Goal: Entertainment & Leisure: Browse casually

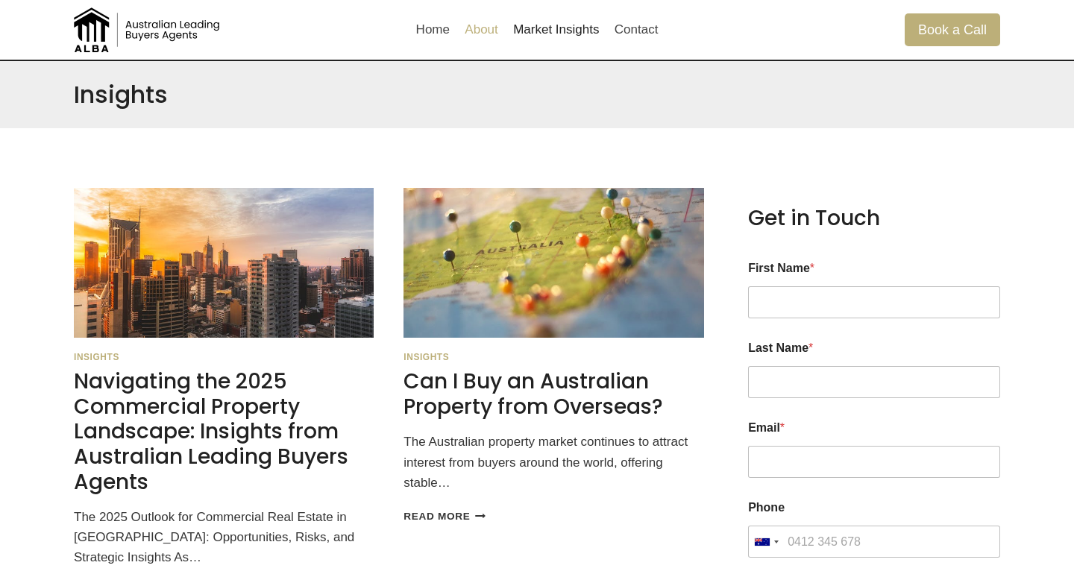
click at [487, 32] on link "About" at bounding box center [481, 30] width 48 height 36
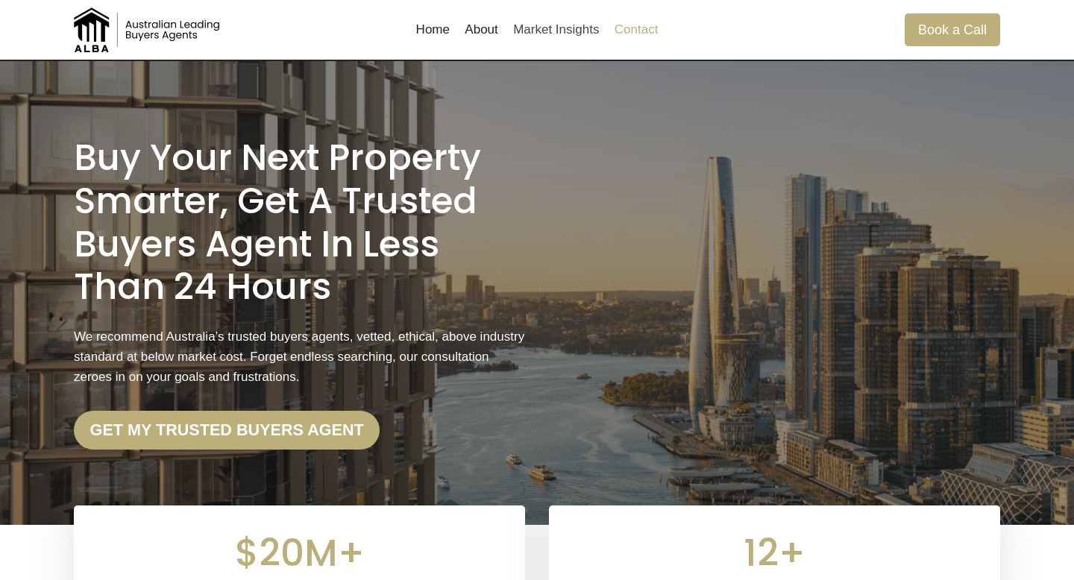
click at [624, 25] on link "Contact" at bounding box center [636, 30] width 59 height 36
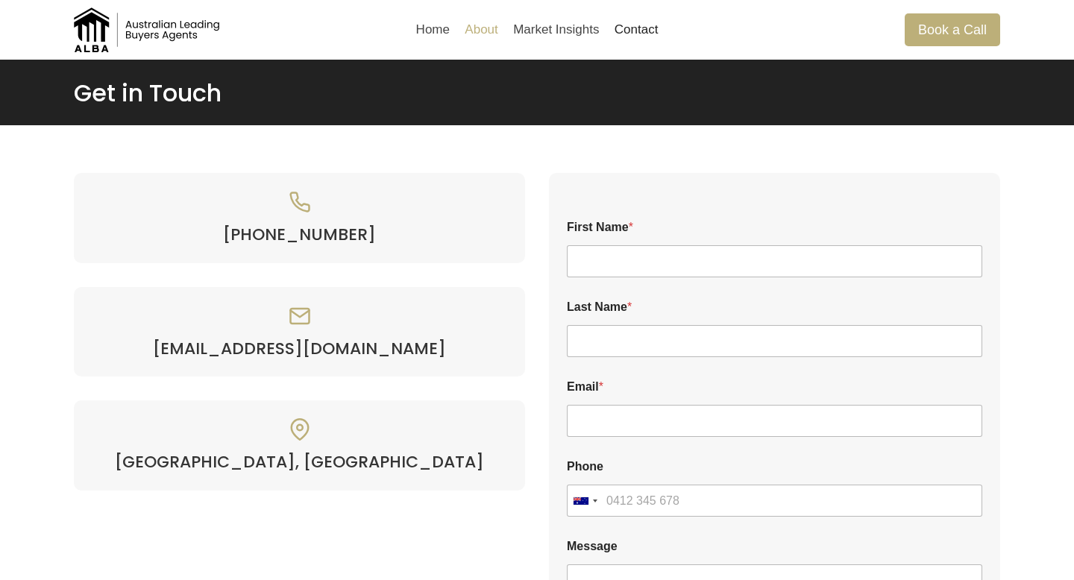
click at [478, 25] on link "About" at bounding box center [481, 30] width 48 height 36
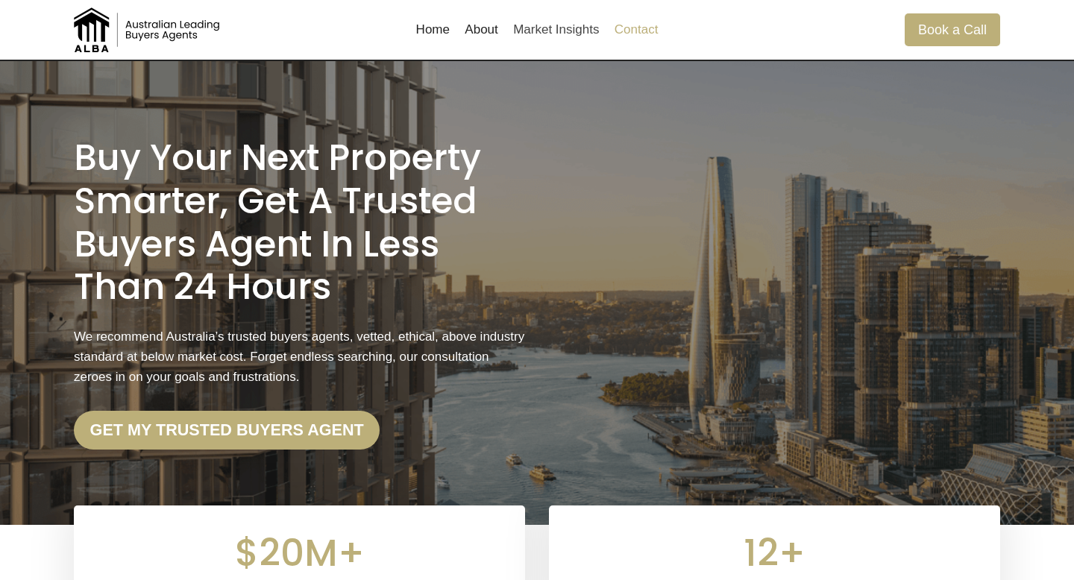
click at [631, 26] on link "Contact" at bounding box center [636, 30] width 59 height 36
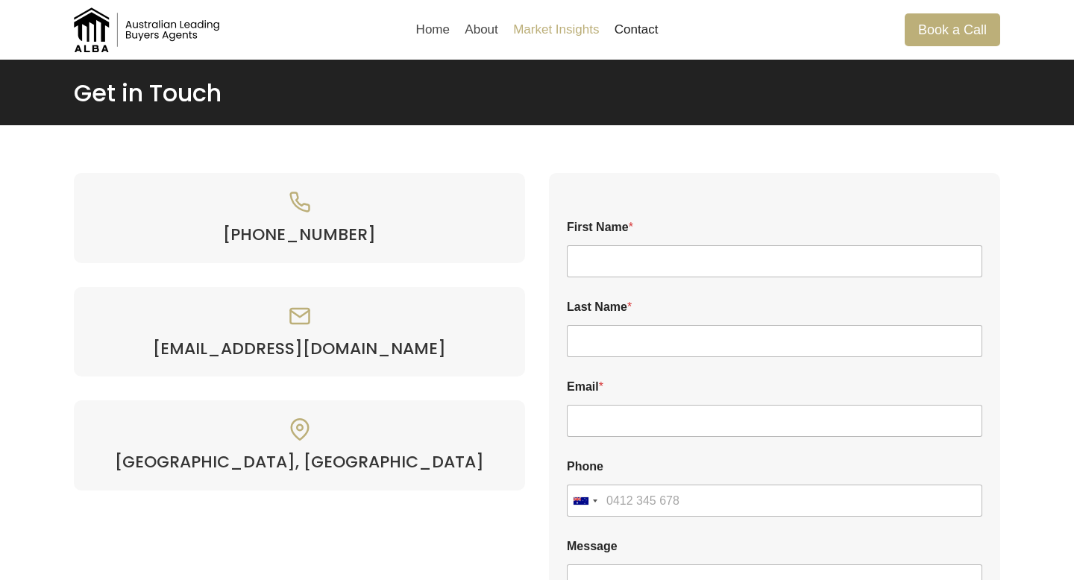
click at [573, 33] on link "Market Insights" at bounding box center [555, 30] width 101 height 36
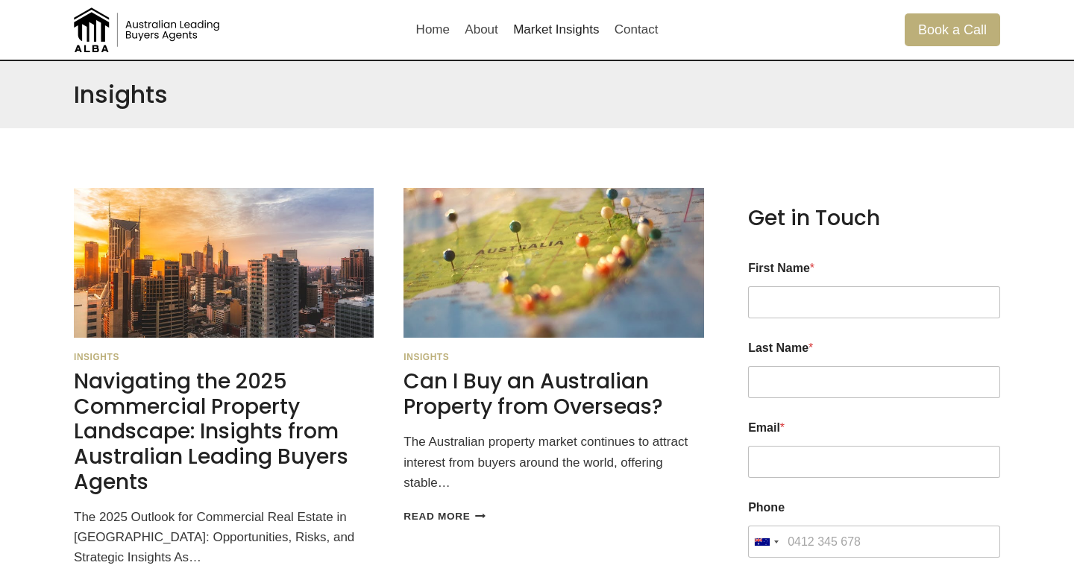
click at [156, 27] on img at bounding box center [148, 29] width 149 height 45
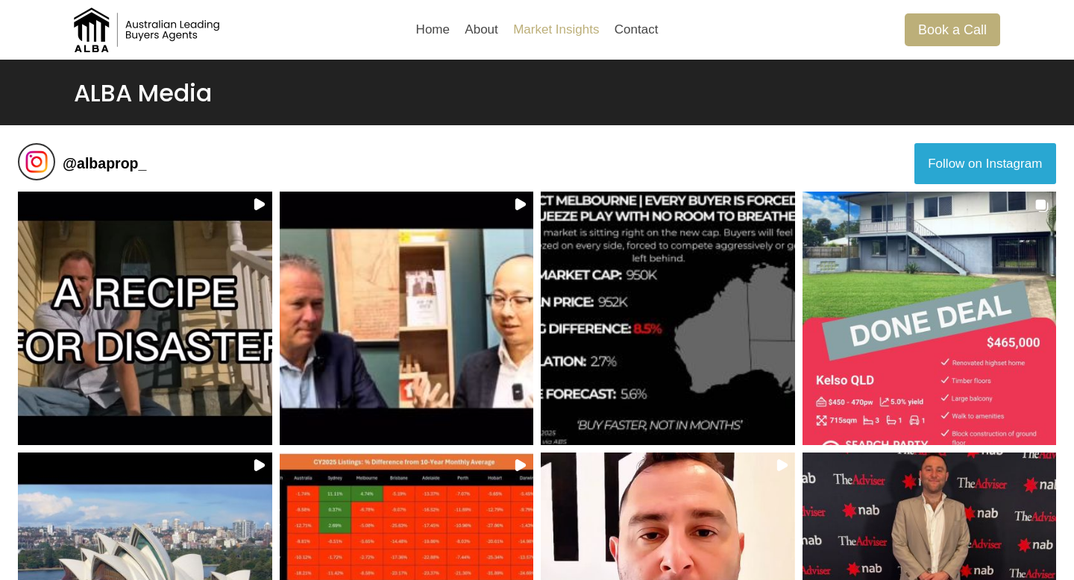
click at [583, 33] on link "Market Insights" at bounding box center [555, 30] width 101 height 36
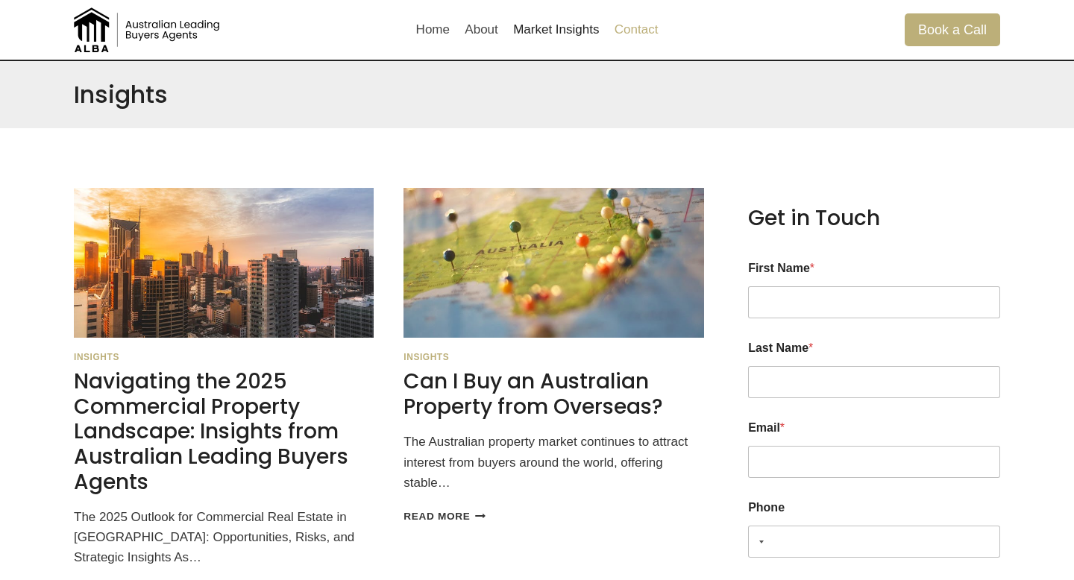
click at [634, 29] on link "Contact" at bounding box center [636, 30] width 59 height 36
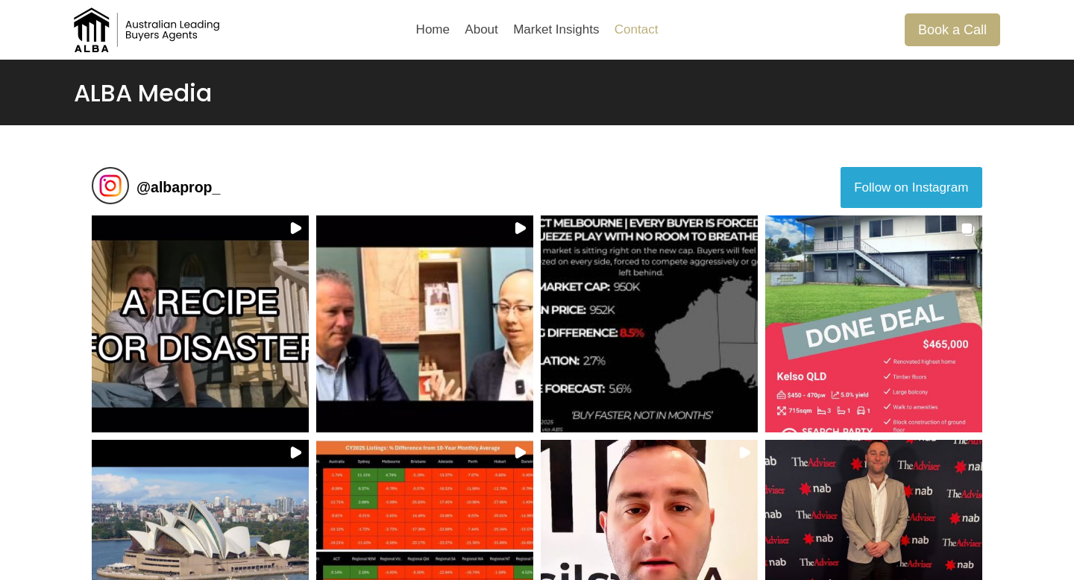
click at [646, 27] on link "Contact" at bounding box center [636, 30] width 59 height 36
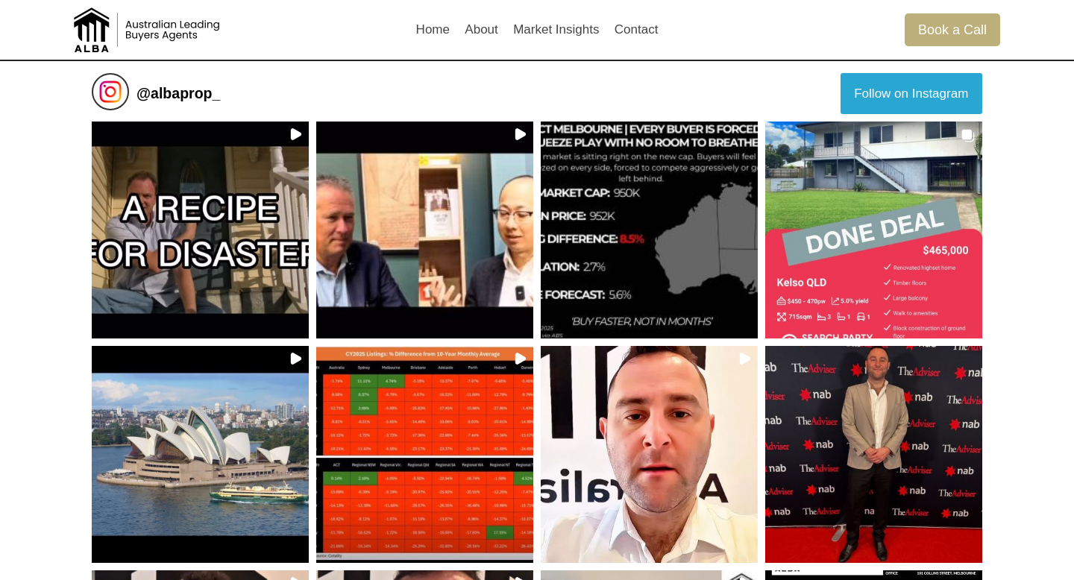
scroll to position [95, 0]
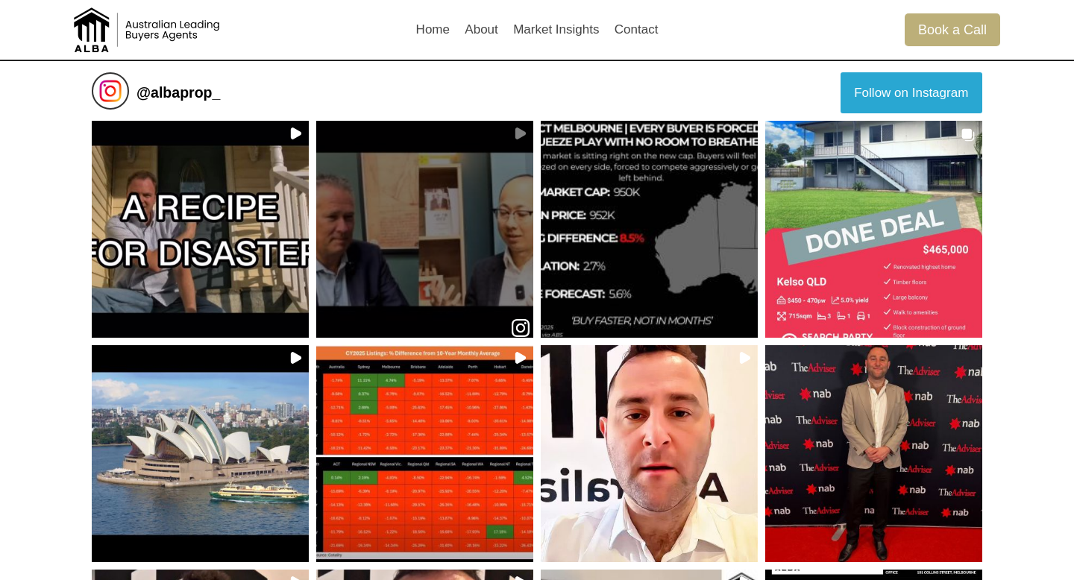
click at [477, 195] on div at bounding box center [424, 229] width 210 height 126
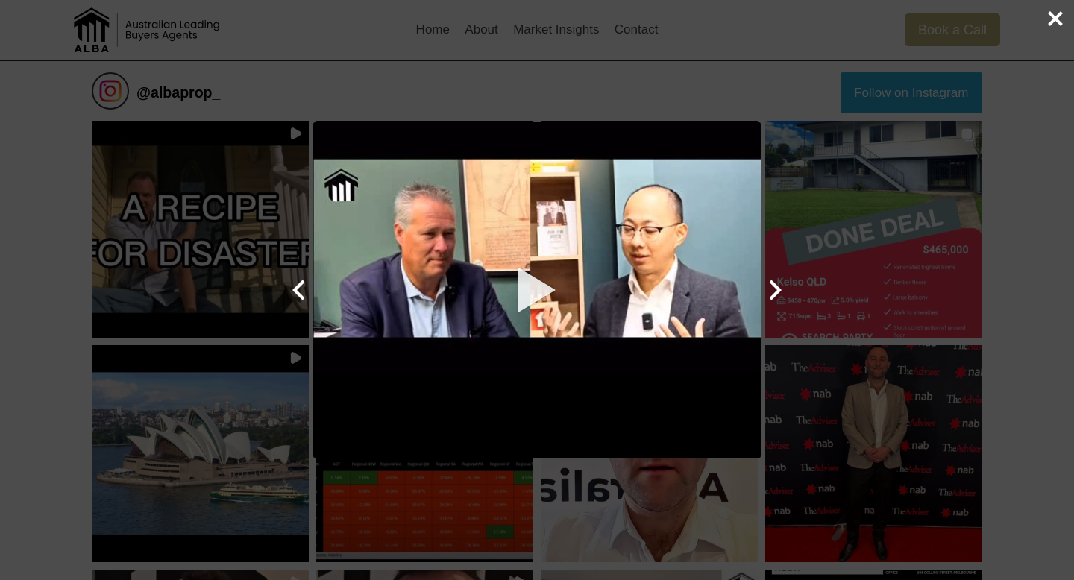
click at [532, 289] on div at bounding box center [536, 290] width 447 height 336
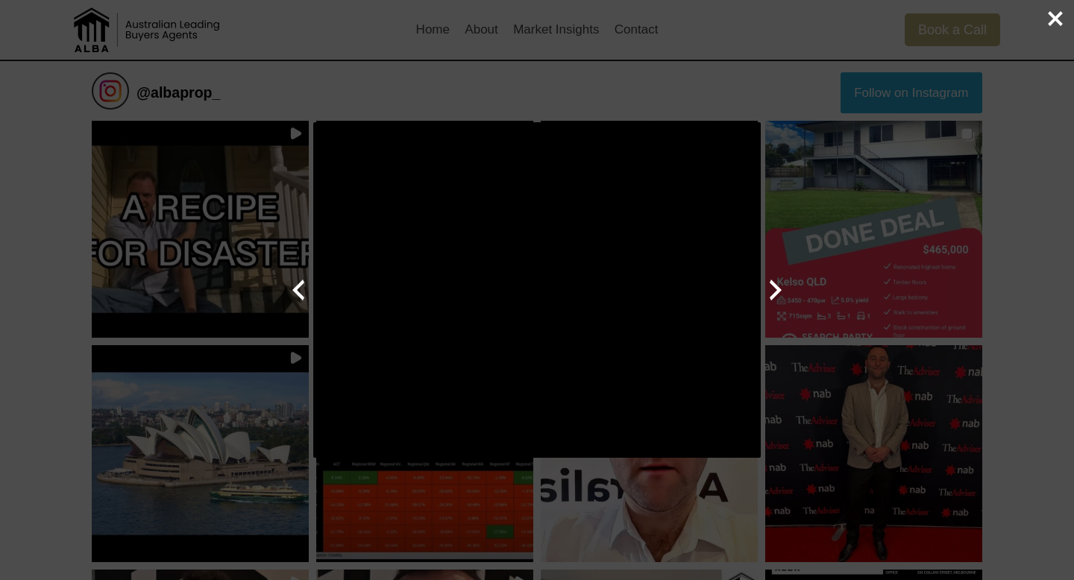
click at [802, 201] on div "Previous Next Close Your browser does not support videos" at bounding box center [537, 290] width 1074 height 580
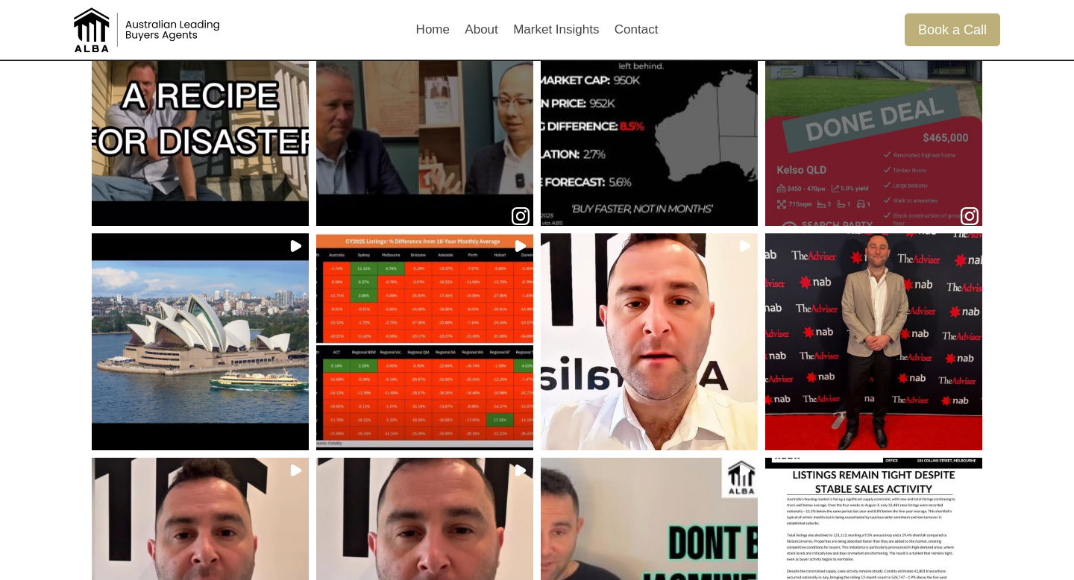
scroll to position [209, 0]
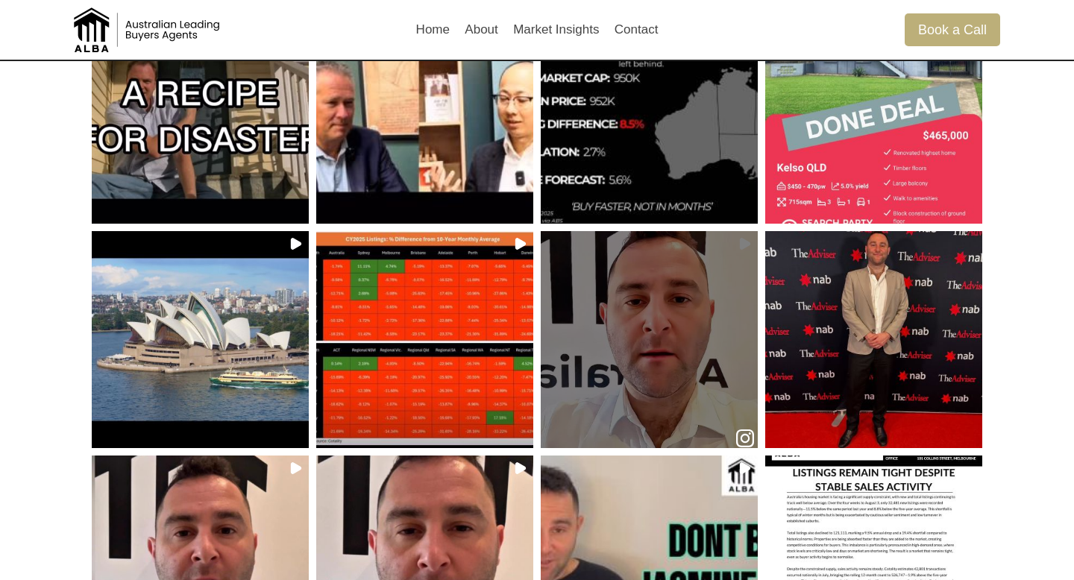
click at [687, 297] on div at bounding box center [649, 340] width 210 height 126
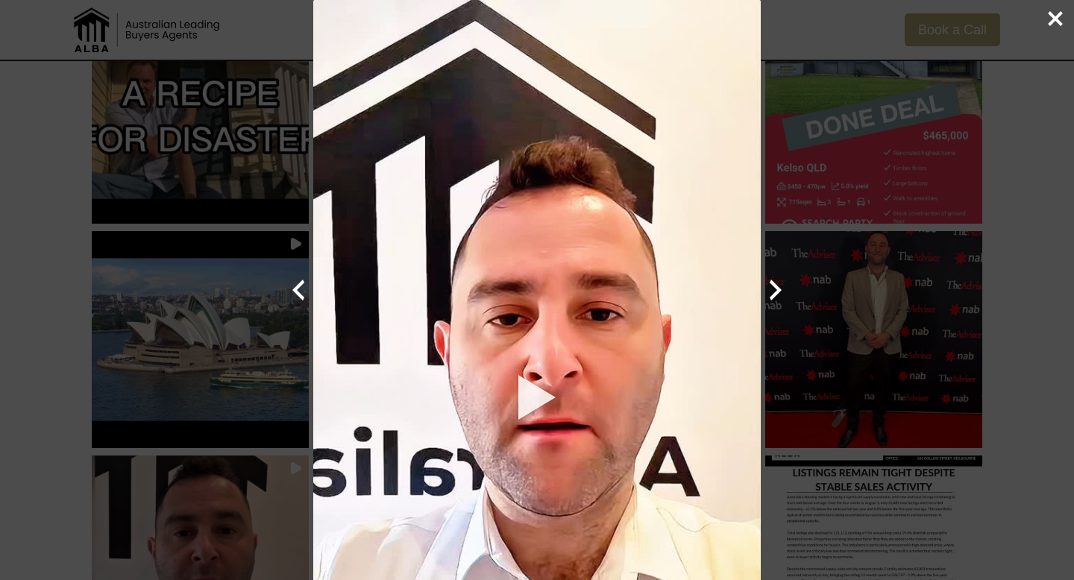
click at [516, 391] on div at bounding box center [536, 397] width 447 height 794
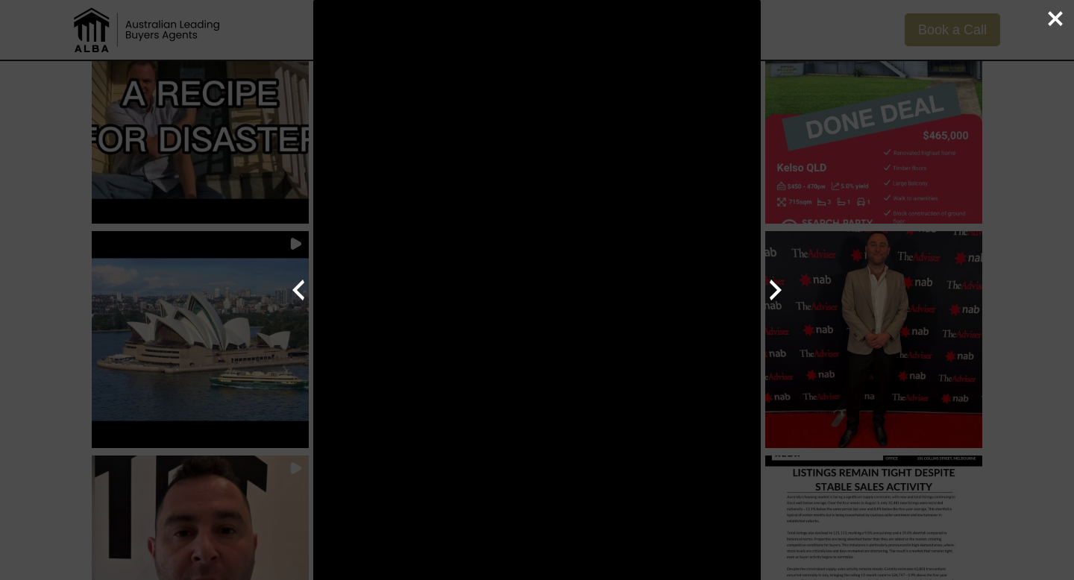
click at [945, 239] on div "Previous Next Close Your browser does not support videos" at bounding box center [537, 290] width 1074 height 580
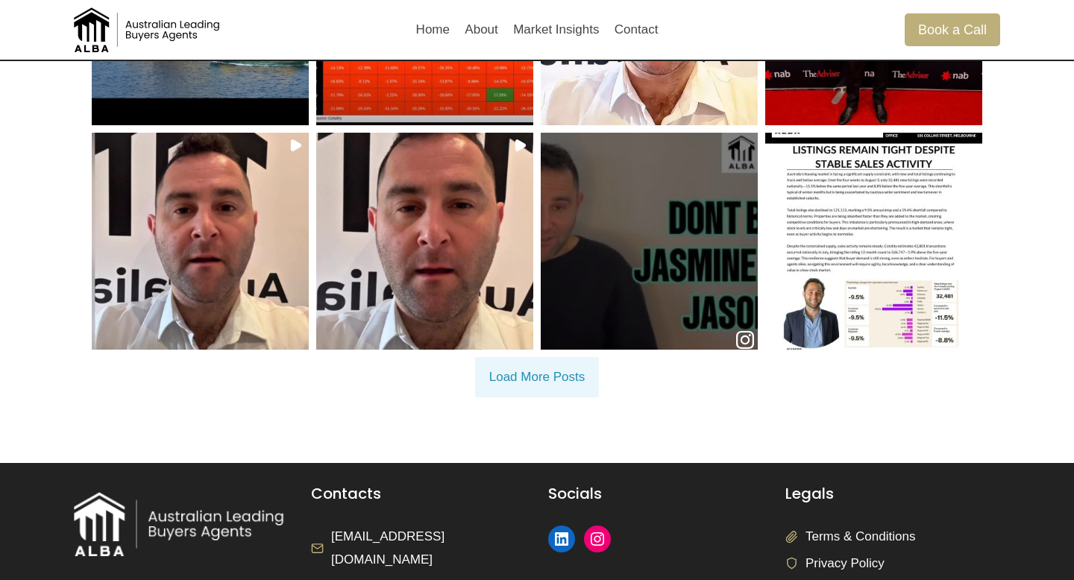
scroll to position [576, 0]
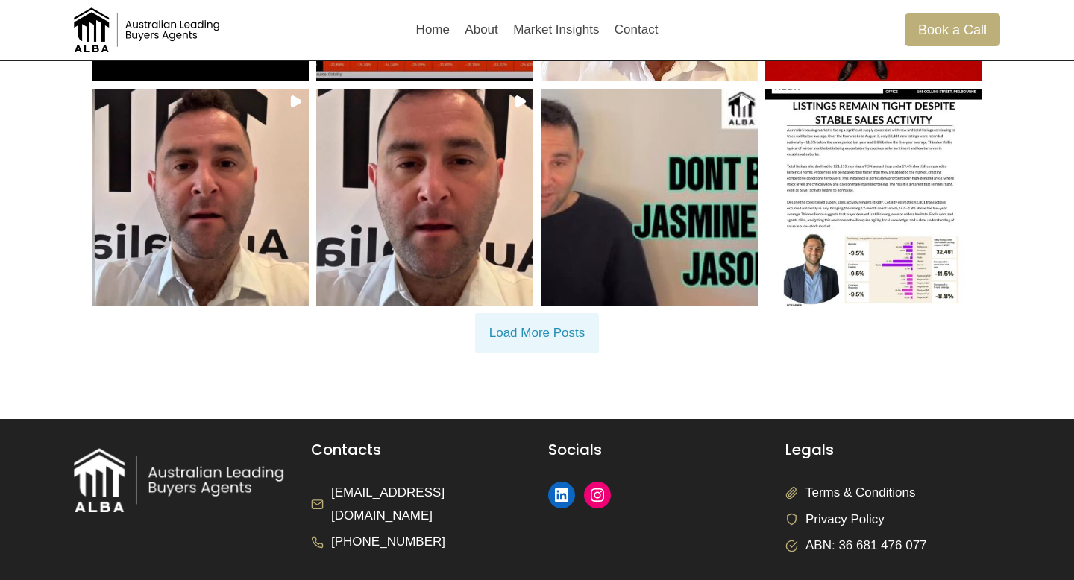
click at [572, 341] on button "Load More Posts" at bounding box center [537, 333] width 124 height 40
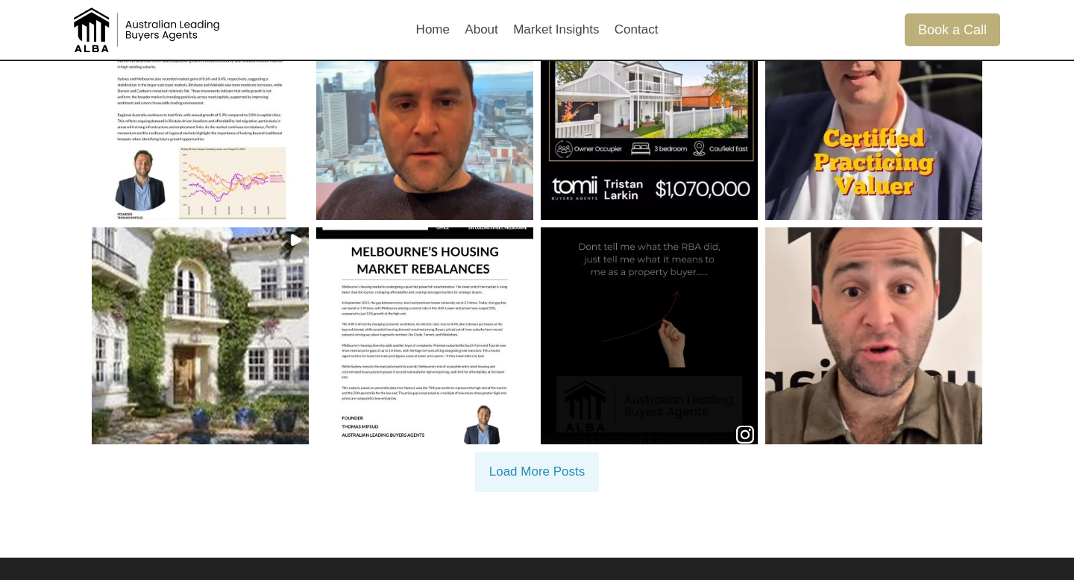
scroll to position [1133, 0]
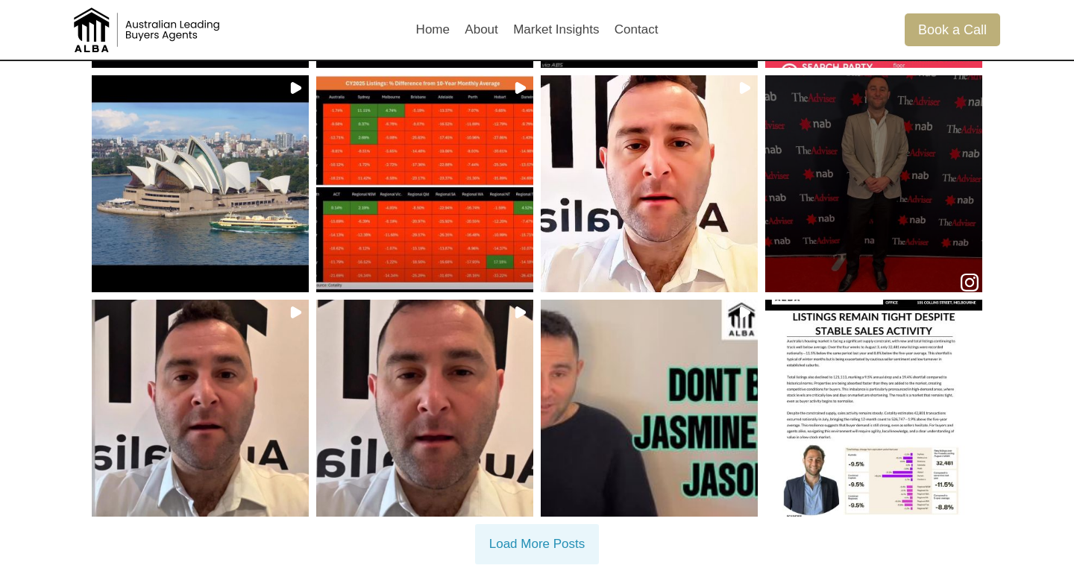
scroll to position [529, 0]
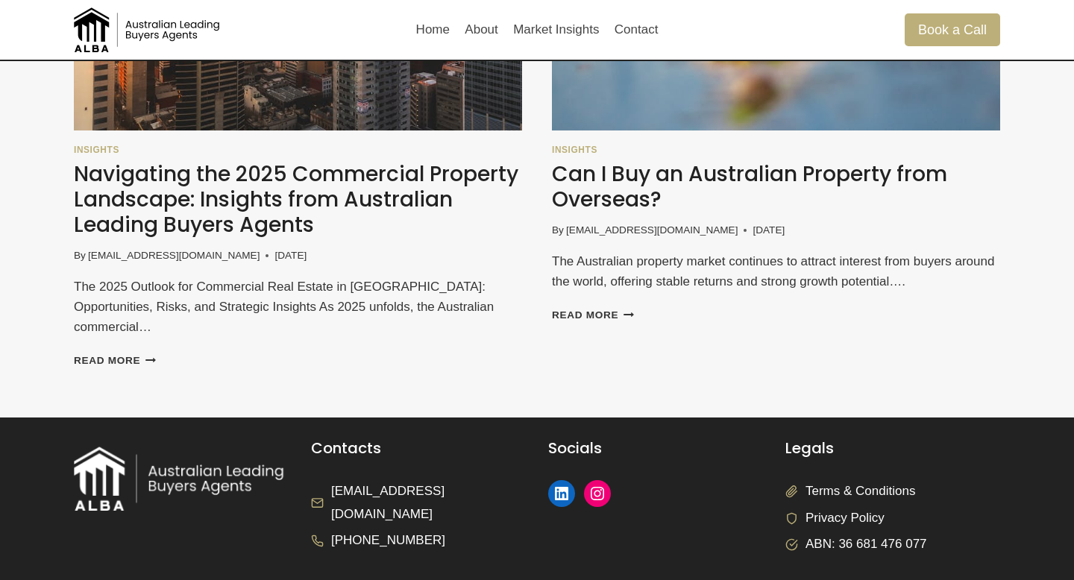
scroll to position [1305, 0]
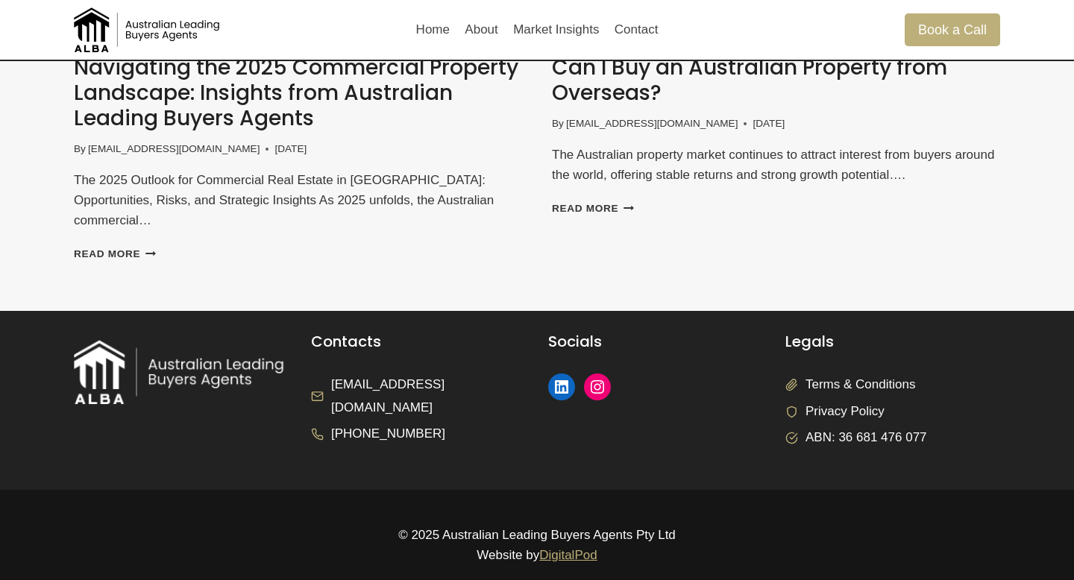
click at [851, 374] on span "Terms & Conditions" at bounding box center [860, 385] width 110 height 23
click at [848, 400] on span "Privacy Policy" at bounding box center [844, 411] width 79 height 23
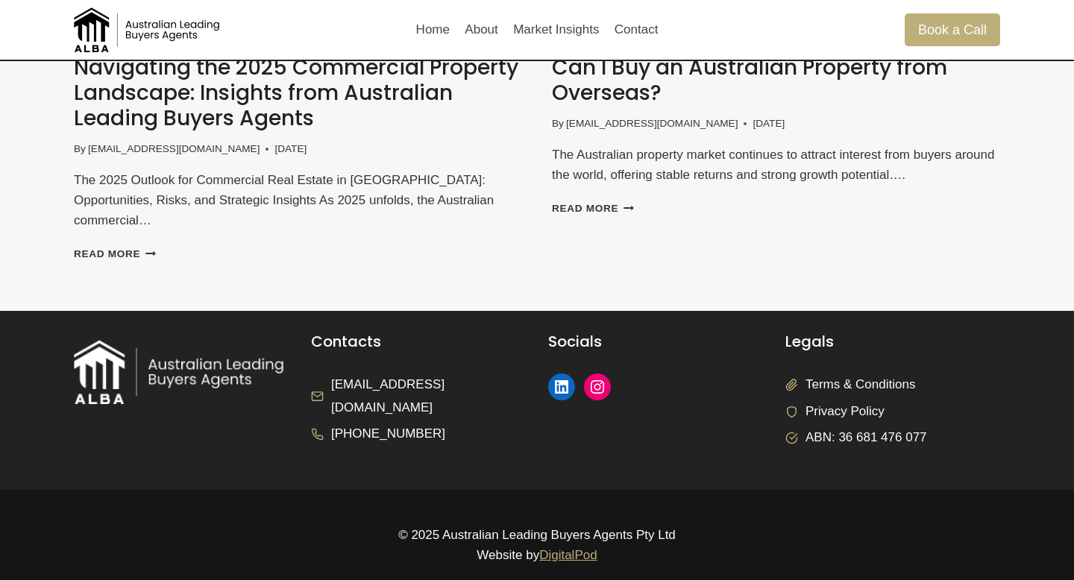
click at [848, 426] on span "ABN: 36 681 476 077" at bounding box center [866, 437] width 122 height 23
drag, startPoint x: 841, startPoint y: 362, endPoint x: 842, endPoint y: 412, distance: 49.2
click at [842, 412] on ul "Terms & Conditions Privacy Policy ABN: 36 681 476 077" at bounding box center [892, 412] width 215 height 76
click at [859, 426] on span "ABN: 36 681 476 077" at bounding box center [866, 437] width 122 height 23
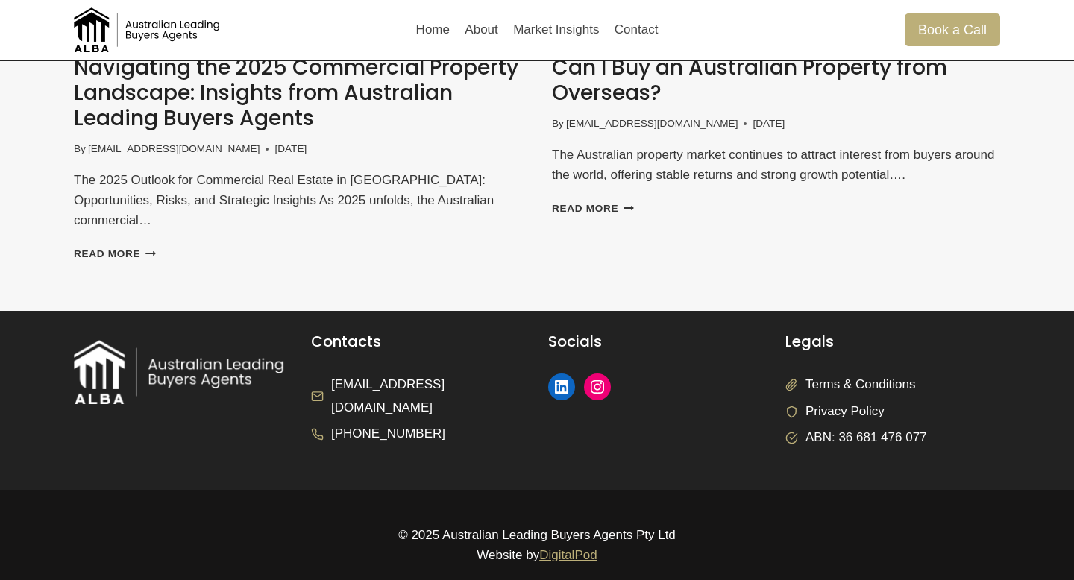
click at [839, 400] on span "Privacy Policy" at bounding box center [844, 411] width 79 height 23
click at [836, 374] on span "Terms & Conditions" at bounding box center [860, 385] width 110 height 23
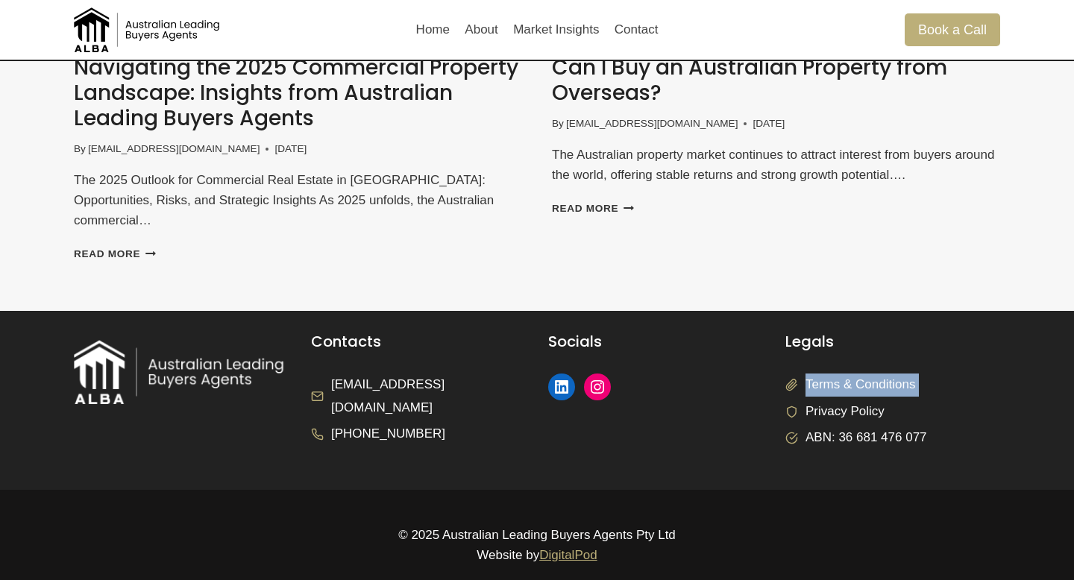
click at [865, 374] on span "Terms & Conditions" at bounding box center [860, 385] width 110 height 23
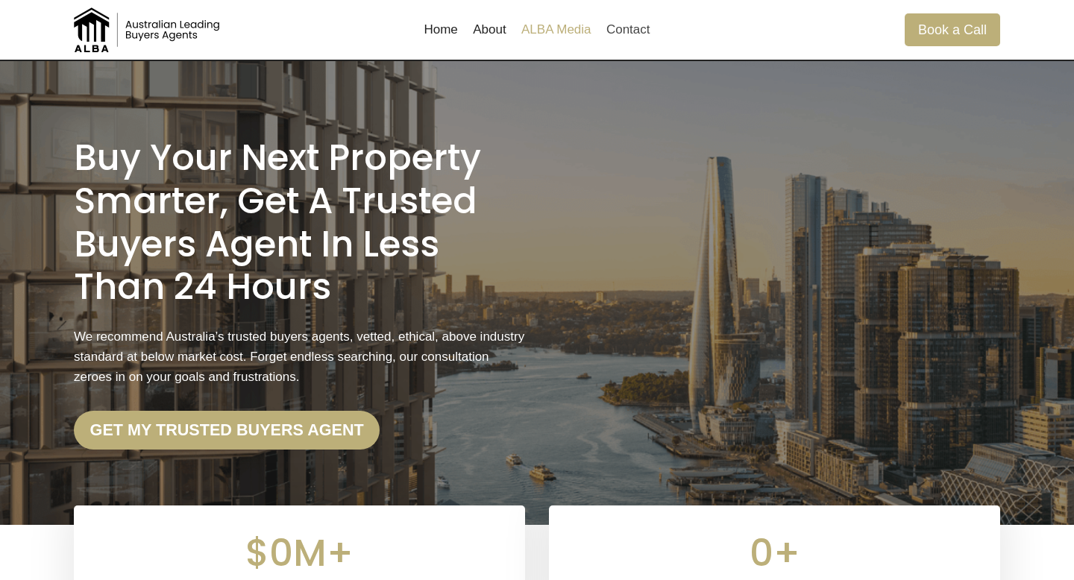
click at [559, 31] on link "ALBA Media" at bounding box center [556, 30] width 85 height 36
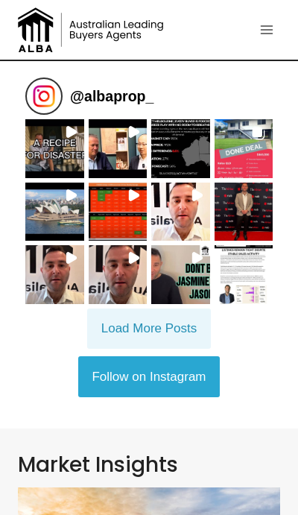
scroll to position [82, 0]
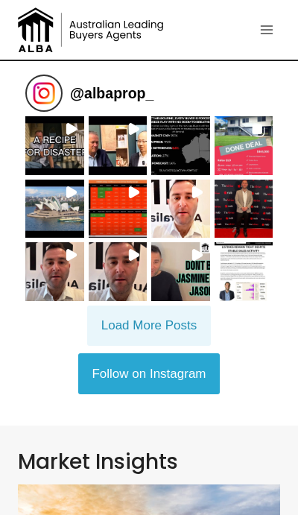
click at [69, 157] on div at bounding box center [54, 145] width 59 height 59
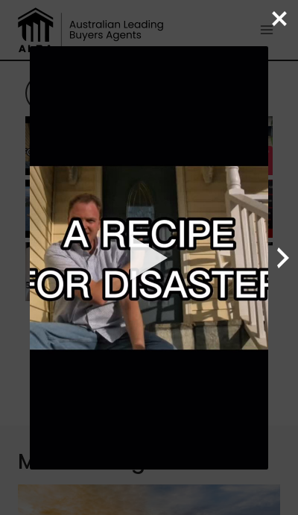
click at [283, 119] on div "Next Close Your browser does not support videos" at bounding box center [149, 257] width 298 height 515
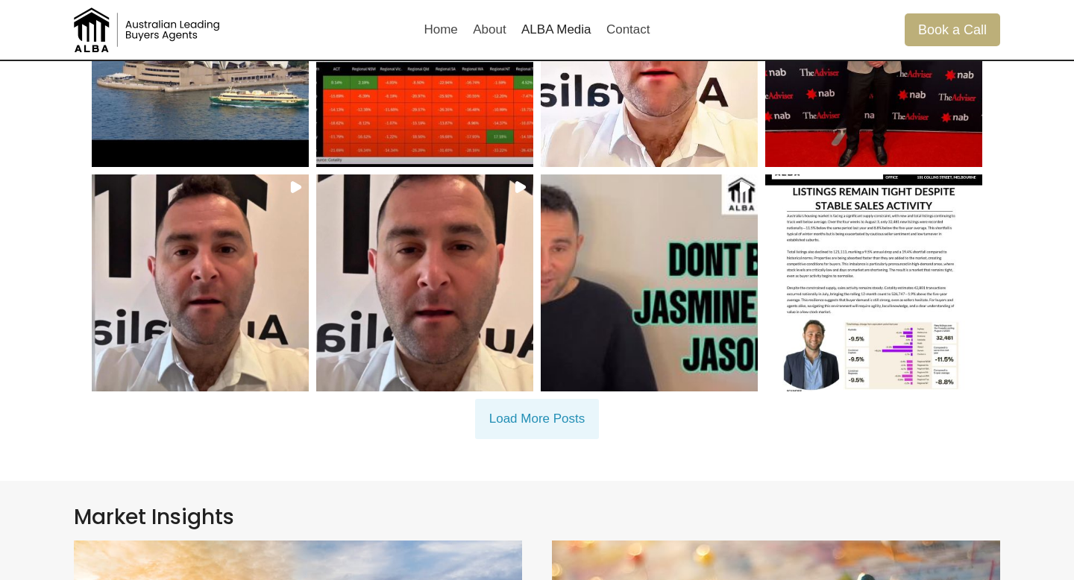
scroll to position [0, 0]
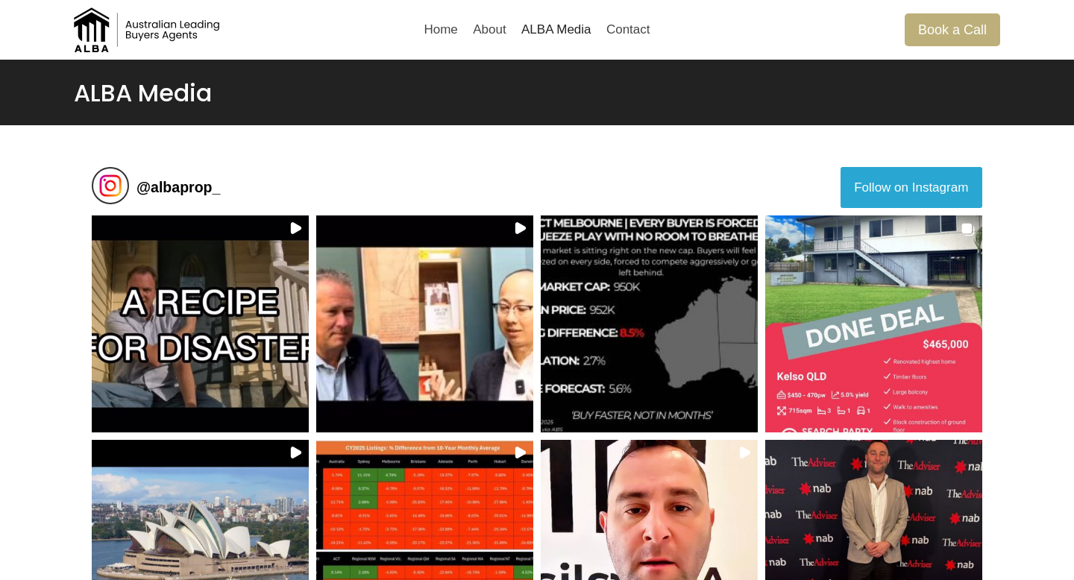
click at [193, 17] on img at bounding box center [148, 29] width 149 height 45
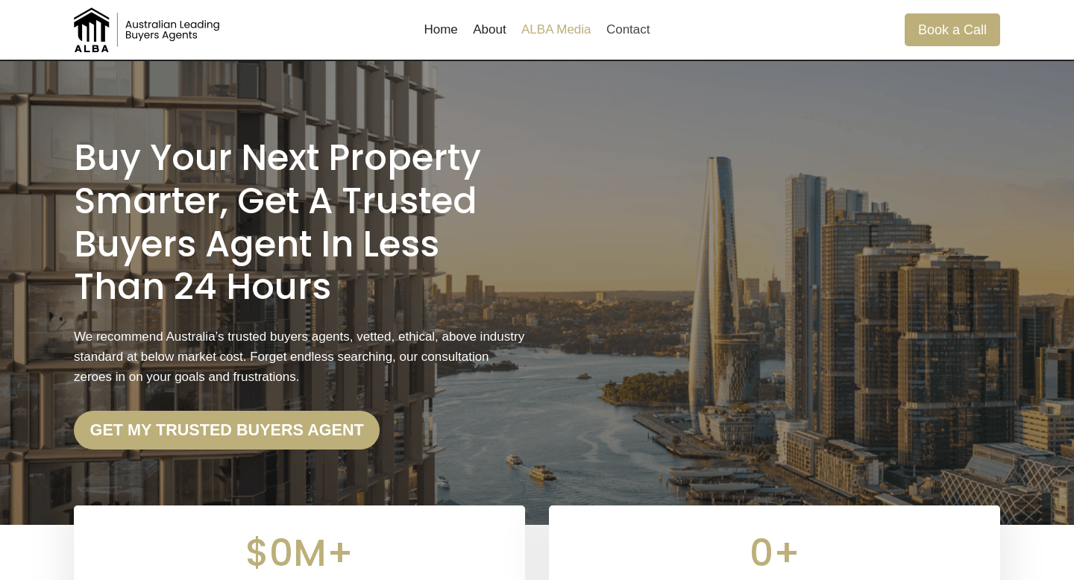
click at [563, 29] on link "ALBA Media" at bounding box center [556, 30] width 85 height 36
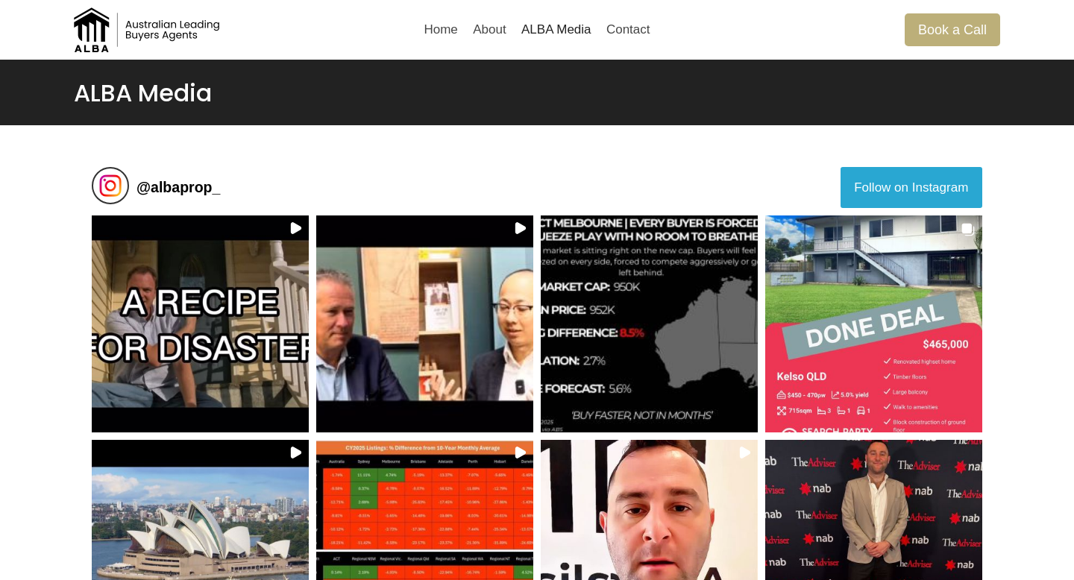
click at [809, 156] on div "@ albaprop_ Follow on Instagram Load More Posts" at bounding box center [537, 548] width 926 height 798
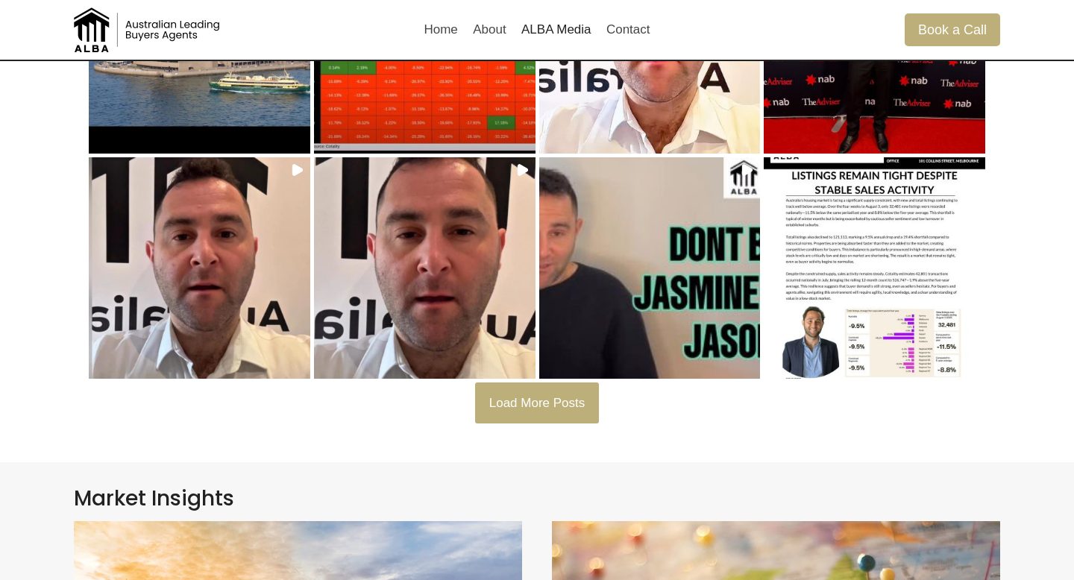
scroll to position [606, 0]
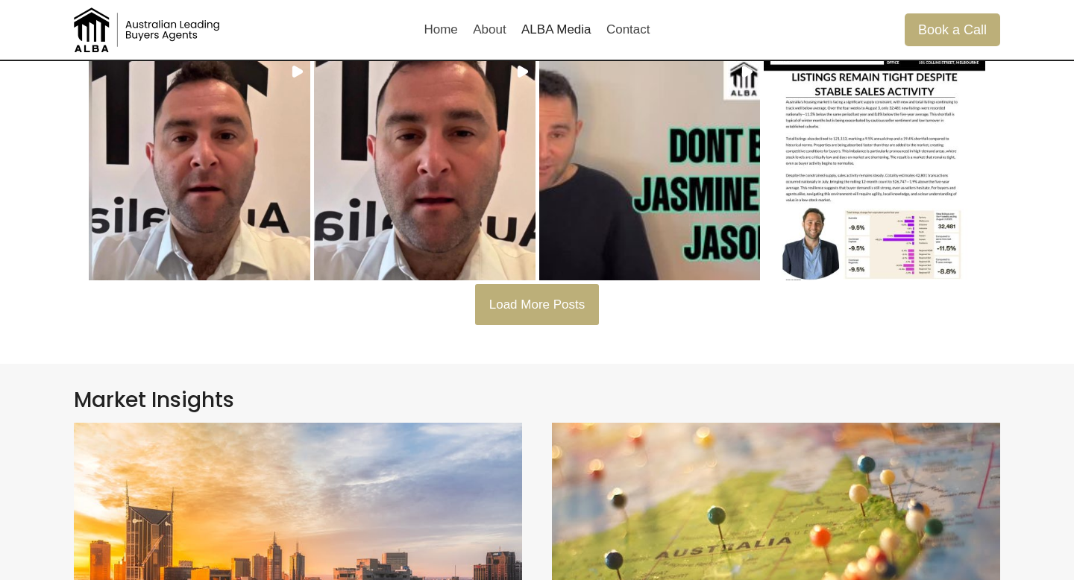
click at [499, 306] on span "Load More Posts" at bounding box center [537, 304] width 96 height 14
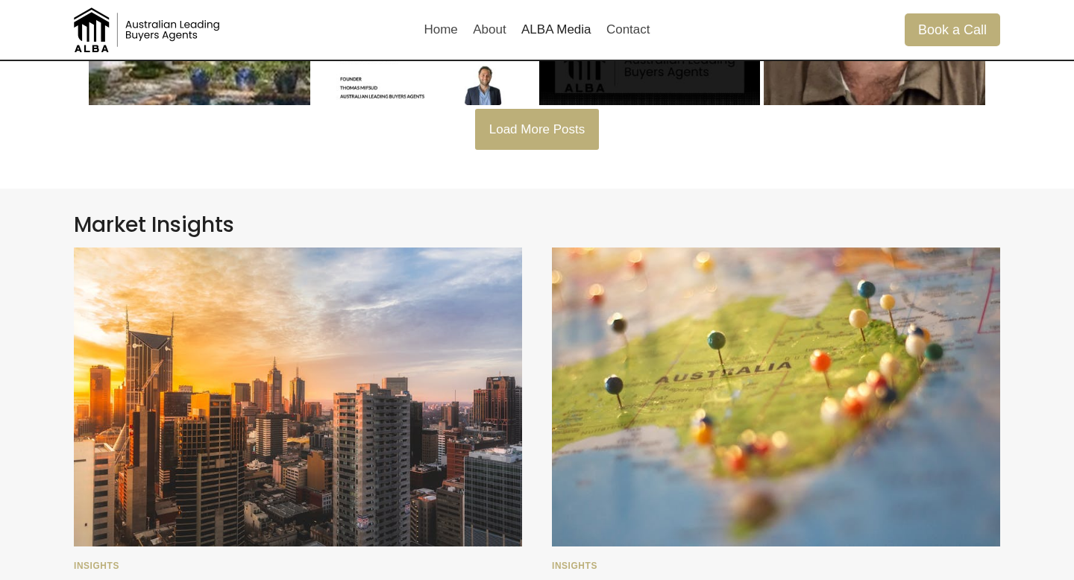
scroll to position [1422, 0]
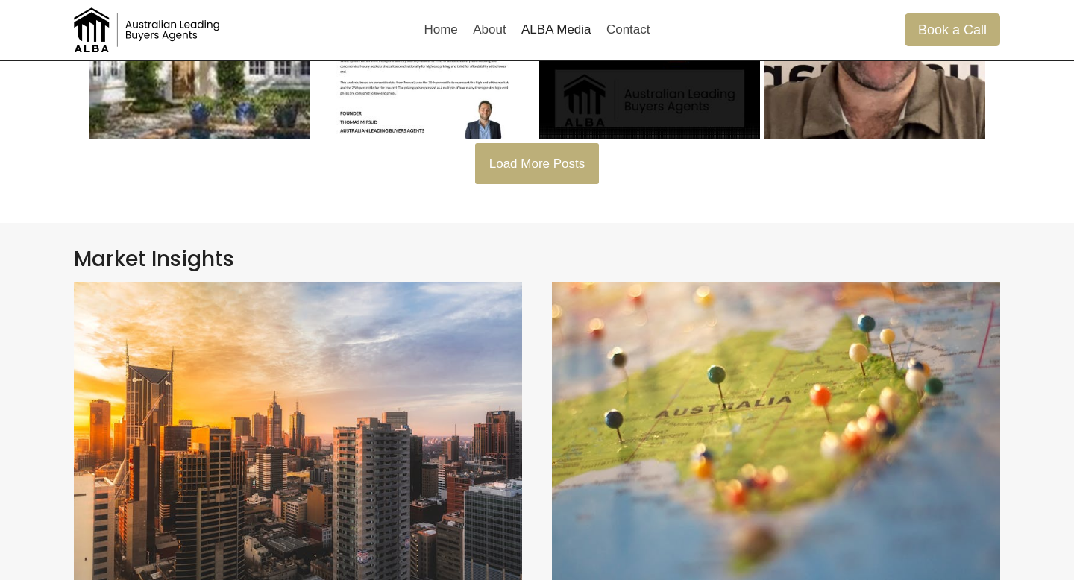
click at [488, 171] on button "Load More Posts" at bounding box center [537, 163] width 124 height 40
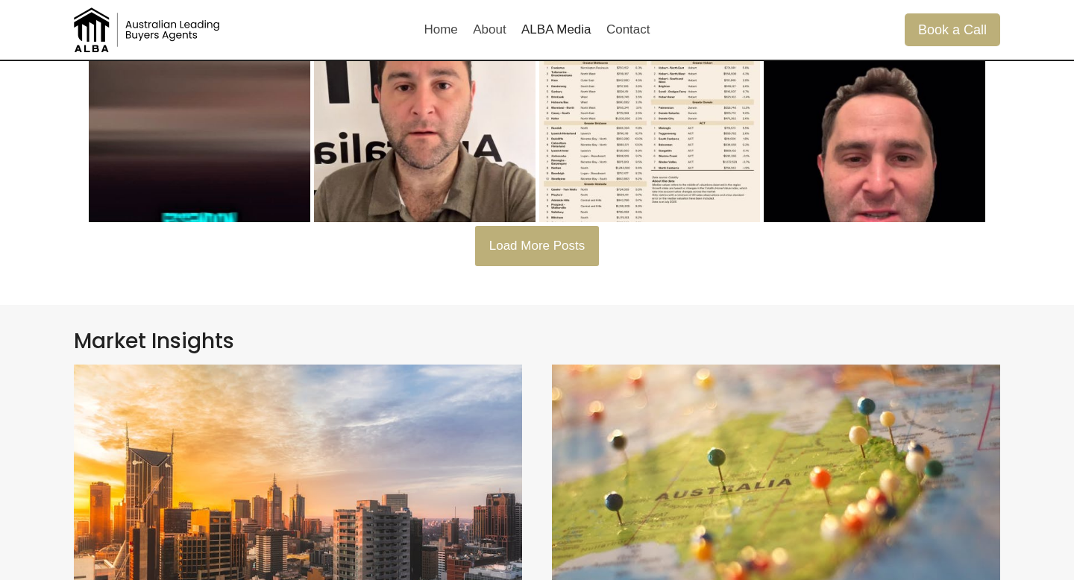
scroll to position [2029, 0]
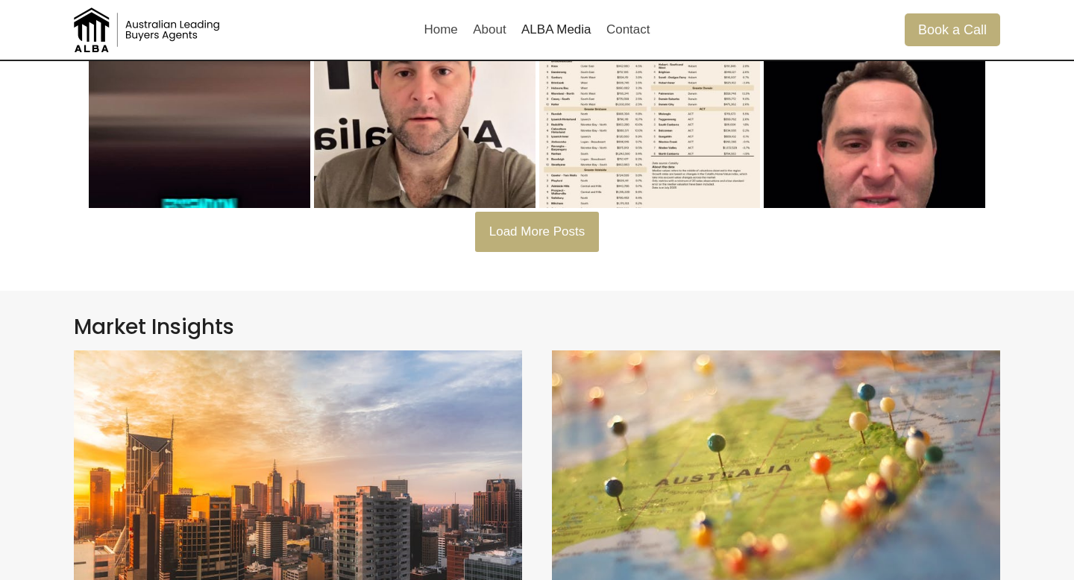
click at [575, 220] on button "Load More Posts" at bounding box center [537, 232] width 124 height 40
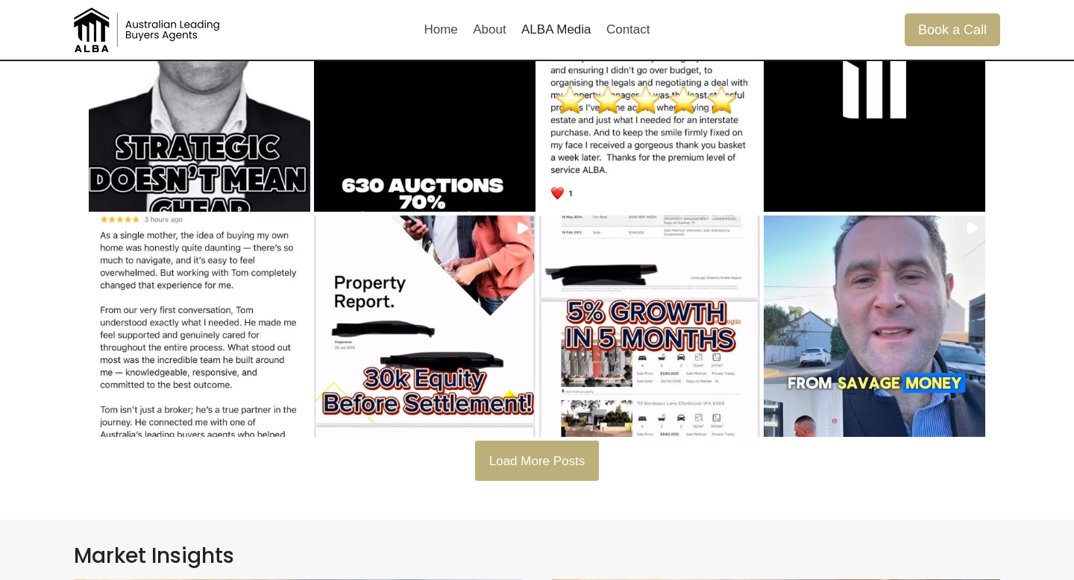
scroll to position [2483, 0]
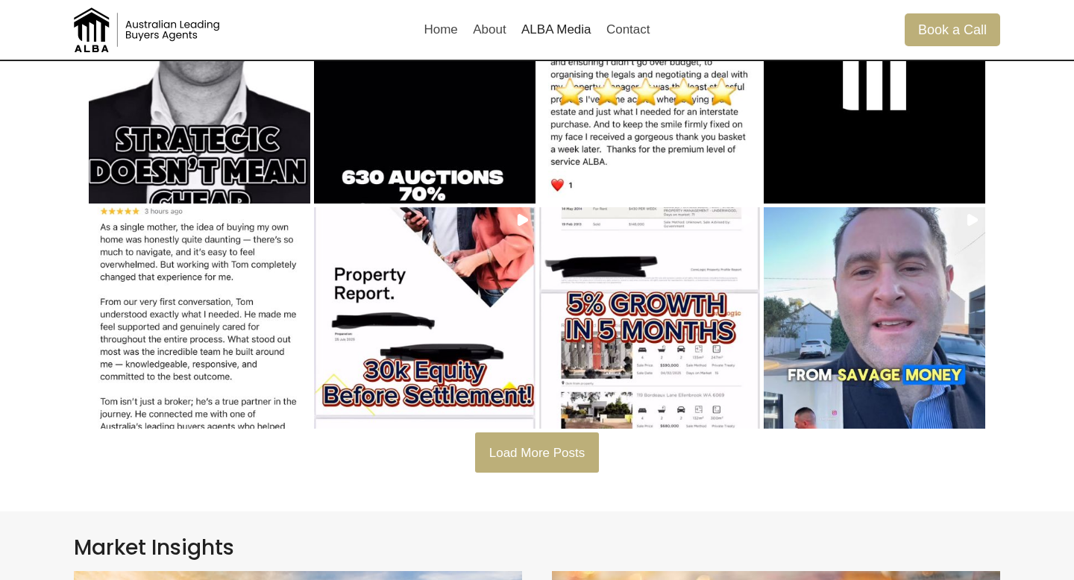
click at [558, 471] on button "Load More Posts" at bounding box center [537, 452] width 124 height 40
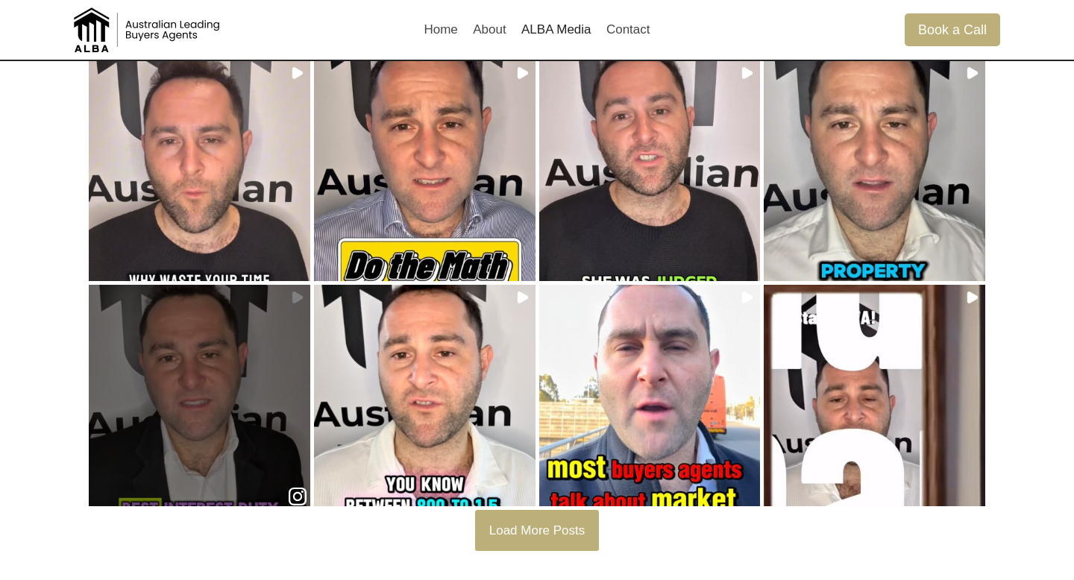
scroll to position [3090, 0]
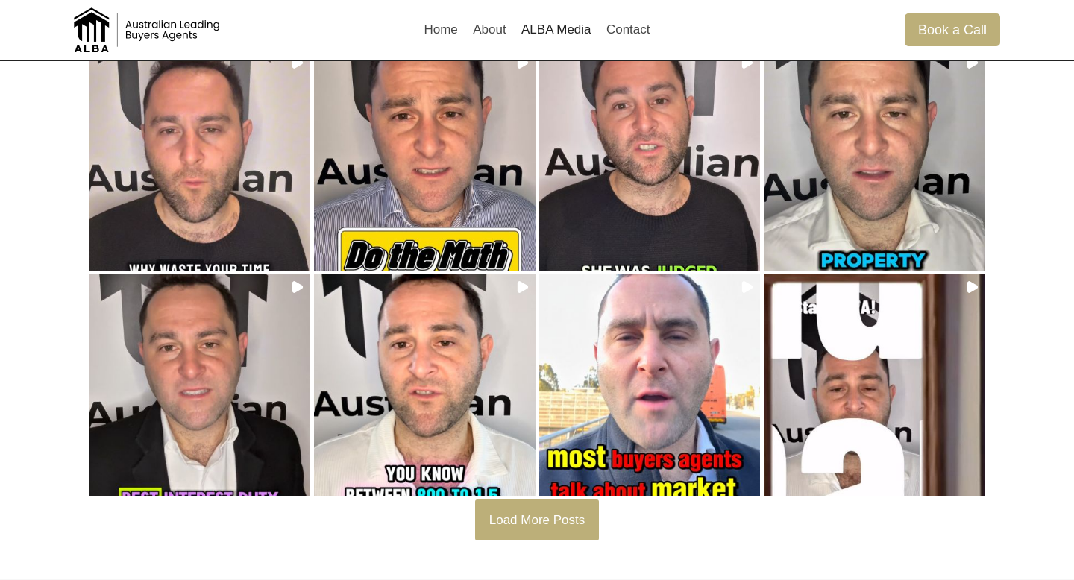
click at [541, 505] on button "Load More Posts" at bounding box center [537, 520] width 124 height 40
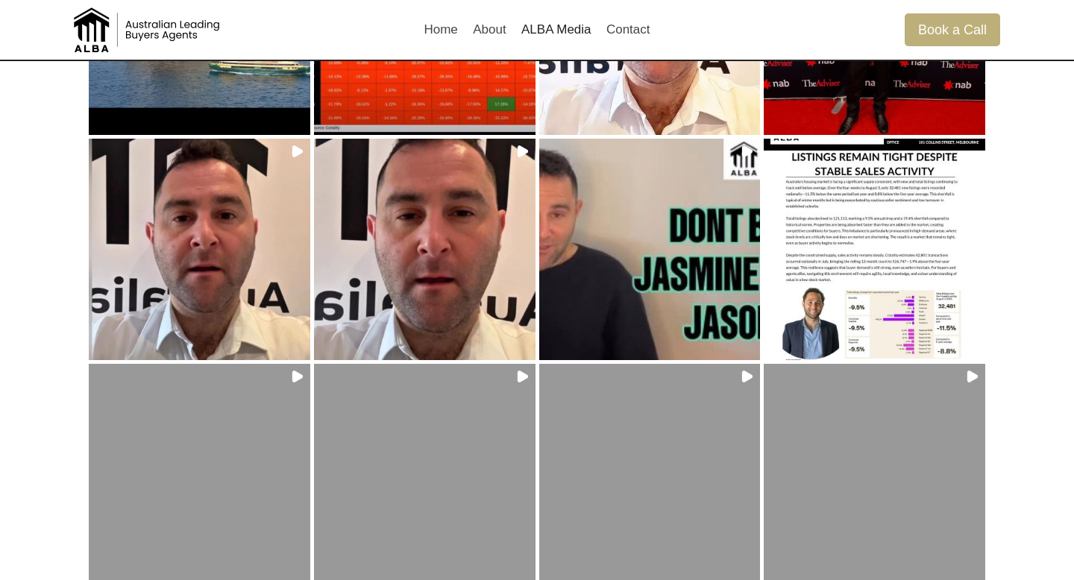
scroll to position [0, 0]
